Goal: Task Accomplishment & Management: Use online tool/utility

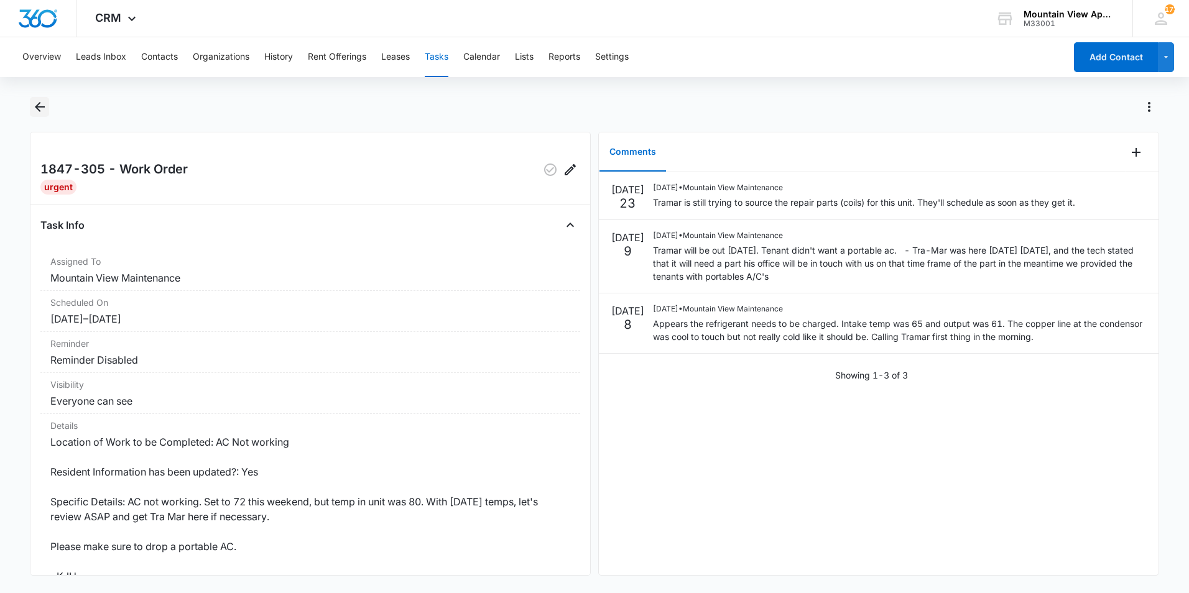
click at [34, 109] on icon "Back" at bounding box center [39, 106] width 15 height 15
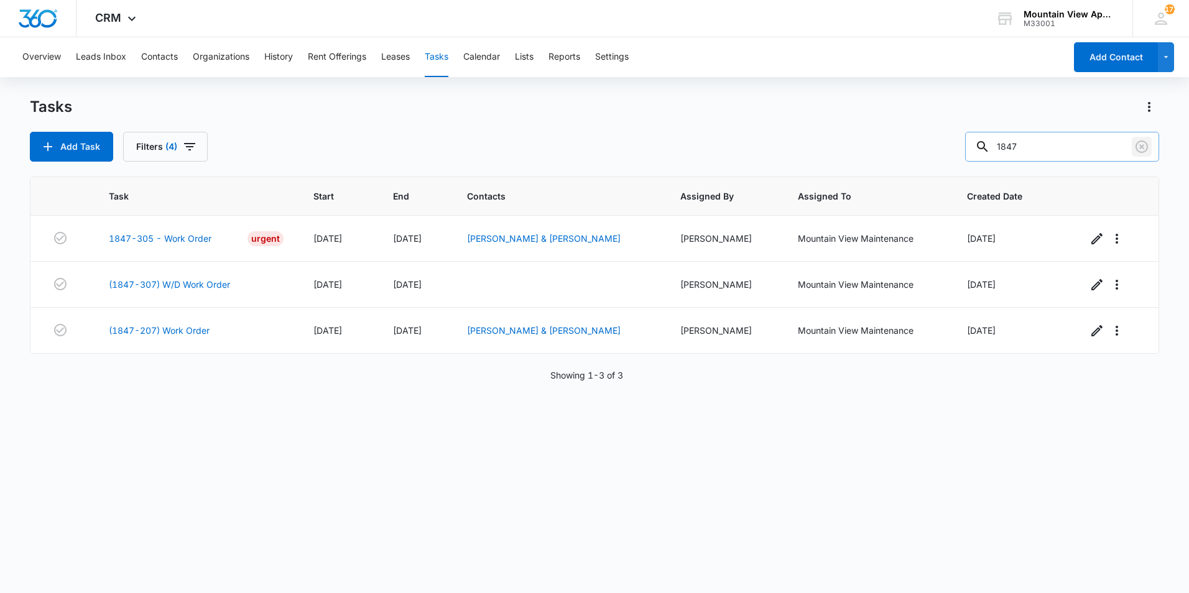
click at [1147, 140] on icon "Clear" at bounding box center [1141, 146] width 15 height 15
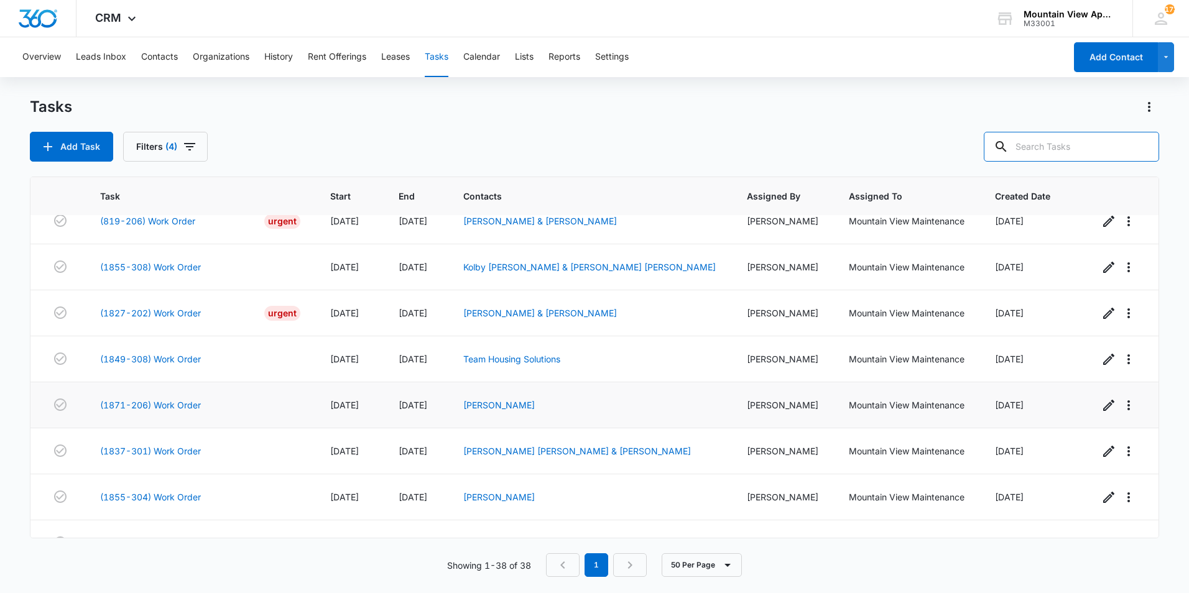
scroll to position [1425, 0]
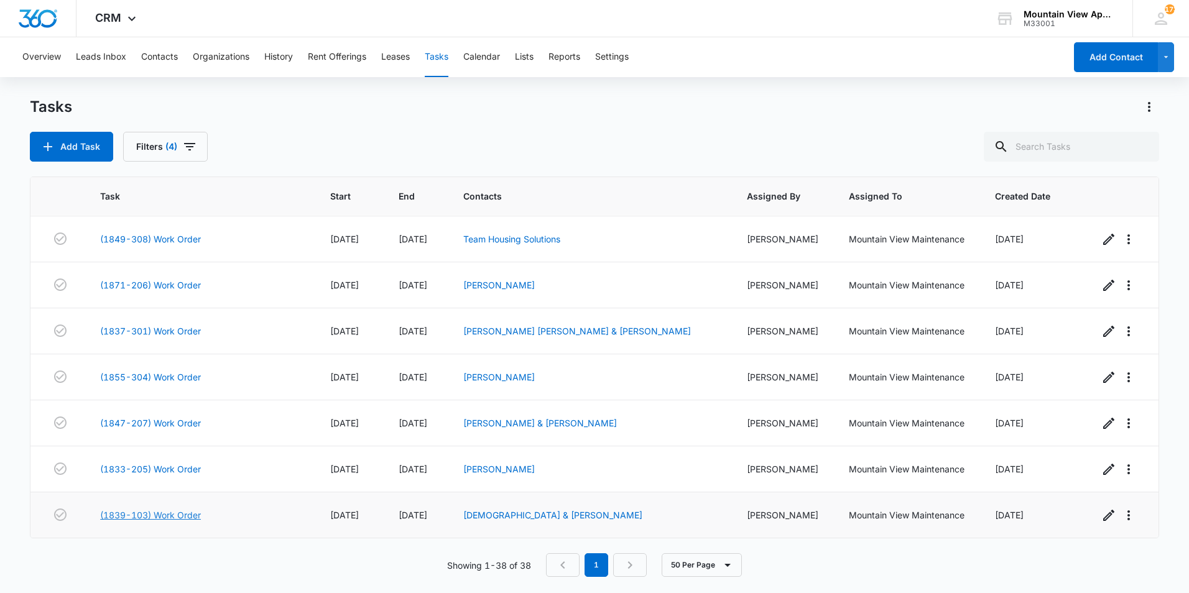
click at [149, 516] on link "(1839-103) Work Order" at bounding box center [150, 514] width 101 height 13
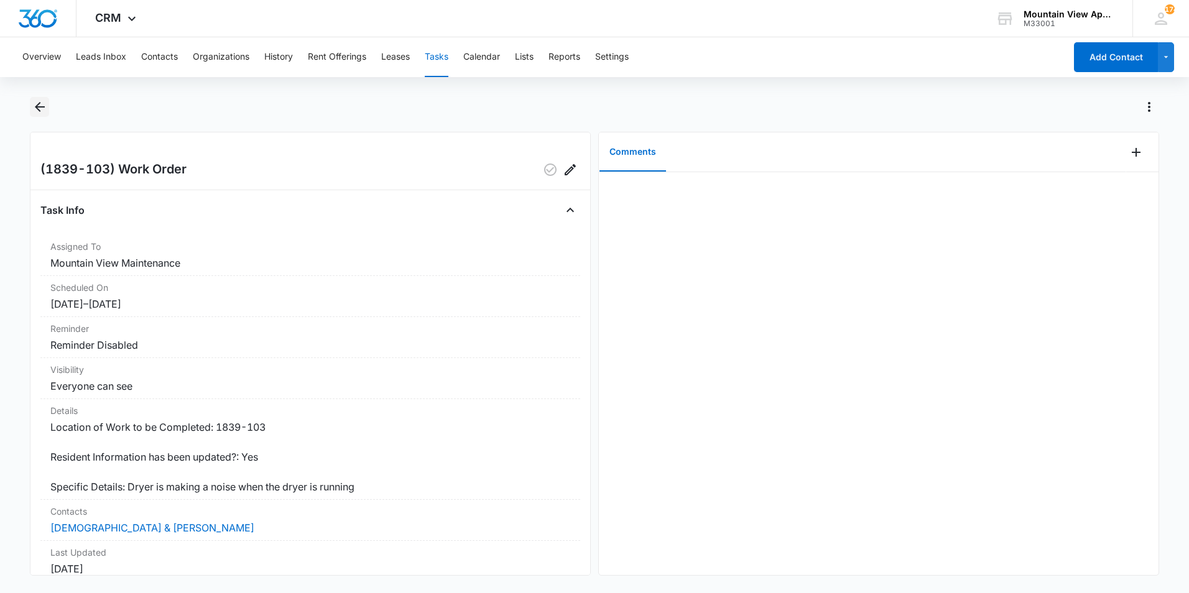
click at [34, 111] on icon "Back" at bounding box center [39, 106] width 15 height 15
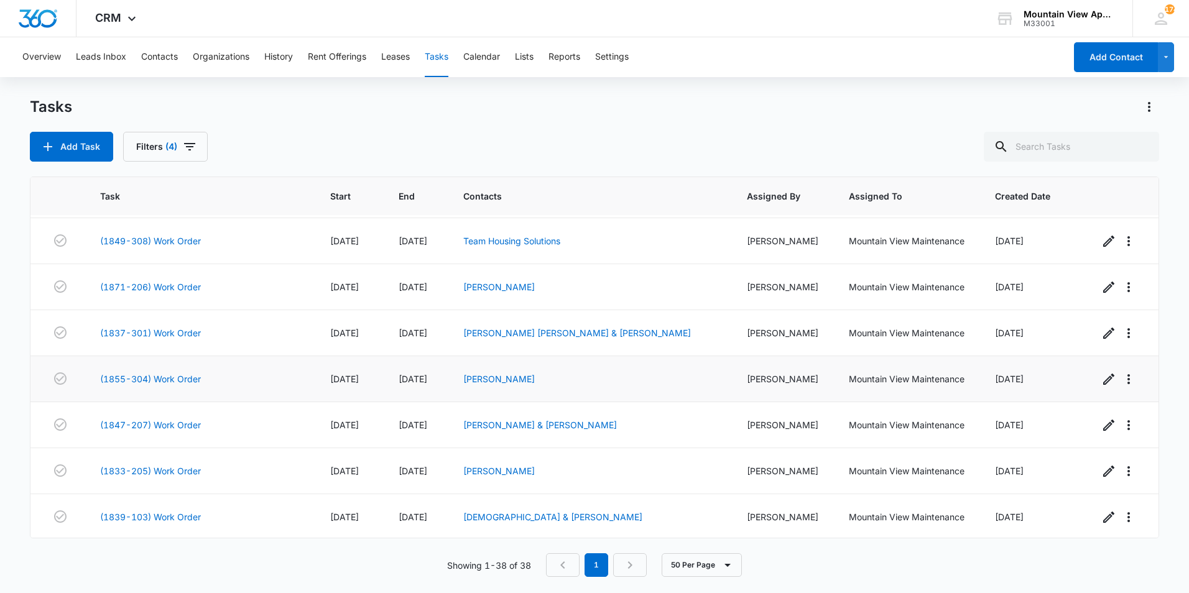
scroll to position [1425, 0]
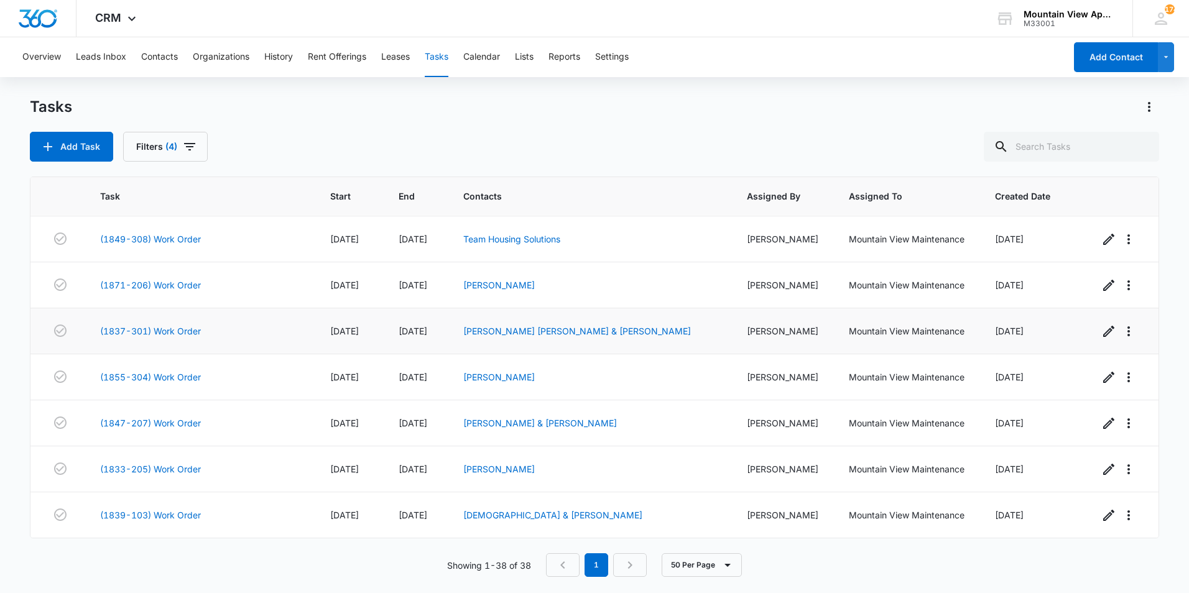
click at [174, 338] on td "(1837-301) Work Order" at bounding box center [200, 331] width 230 height 46
click at [175, 515] on link "(1839-103) Work Order" at bounding box center [150, 514] width 101 height 13
